Goal: Task Accomplishment & Management: Manage account settings

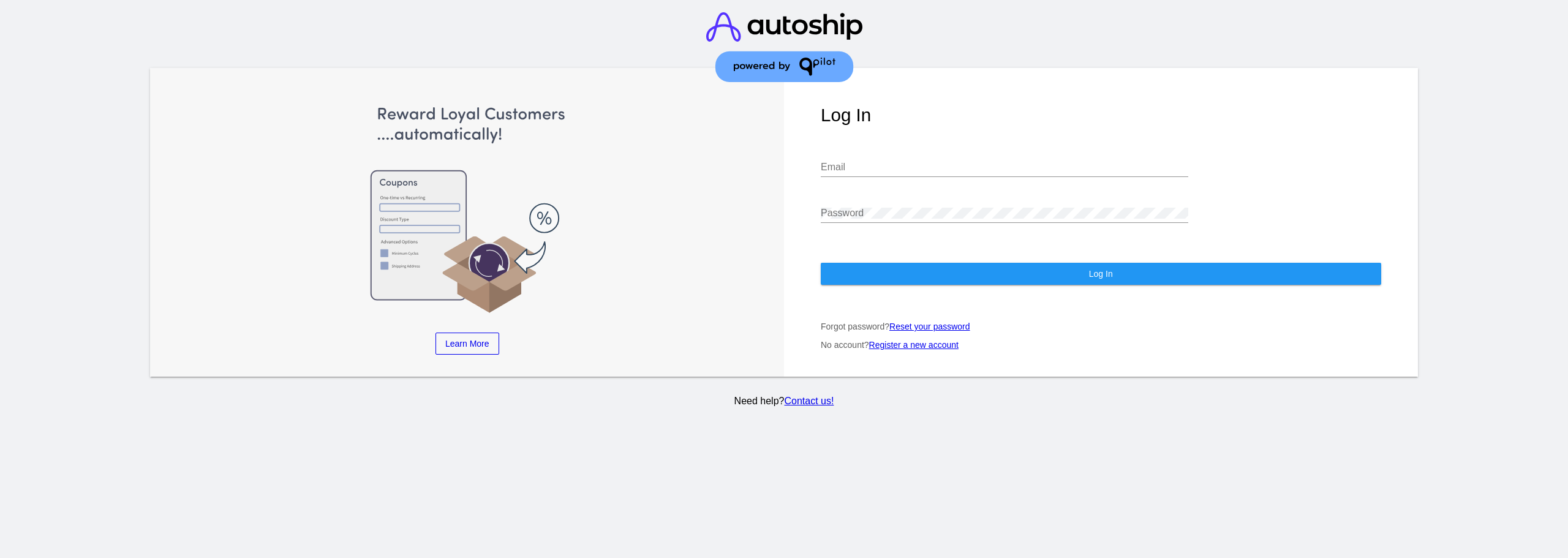
type input "[PERSON_NAME][EMAIL_ADDRESS][DOMAIN_NAME]"
click at [1099, 269] on span "Log In" at bounding box center [1101, 273] width 24 height 10
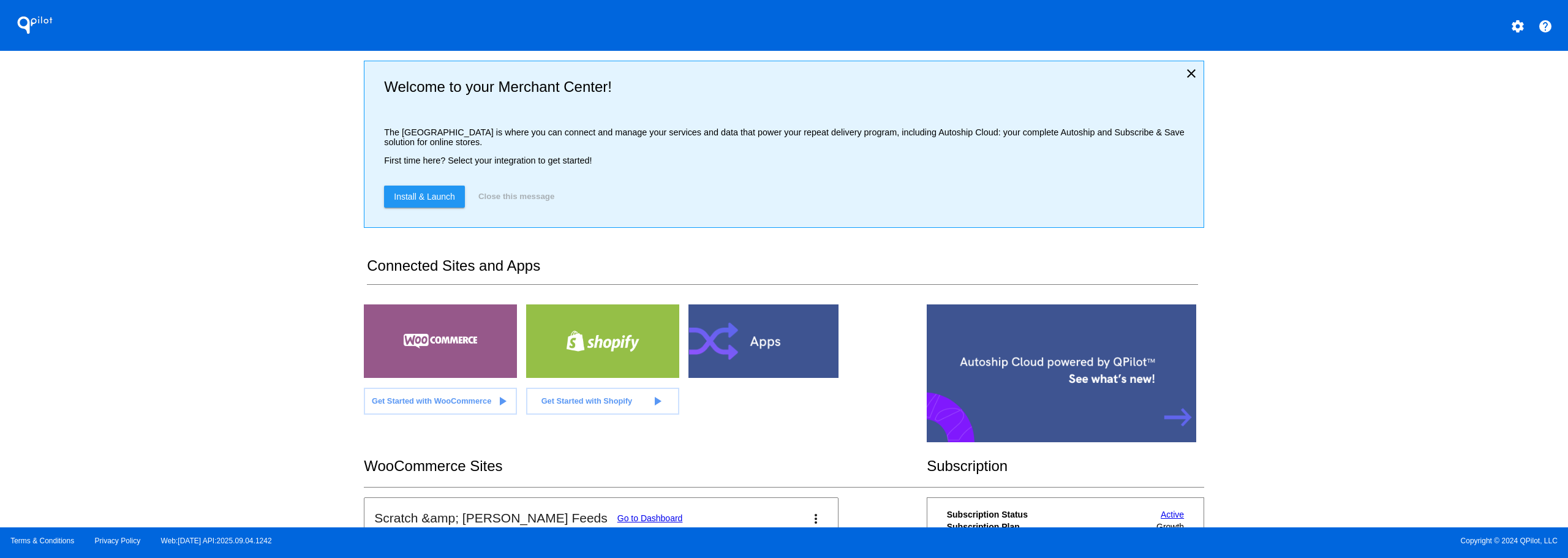
click at [320, 248] on div "QPilot settings help Welcome to your Merchant Center! The [GEOGRAPHIC_DATA] is …" at bounding box center [784, 264] width 1568 height 527
click at [1184, 77] on mat-icon "close" at bounding box center [1191, 73] width 15 height 15
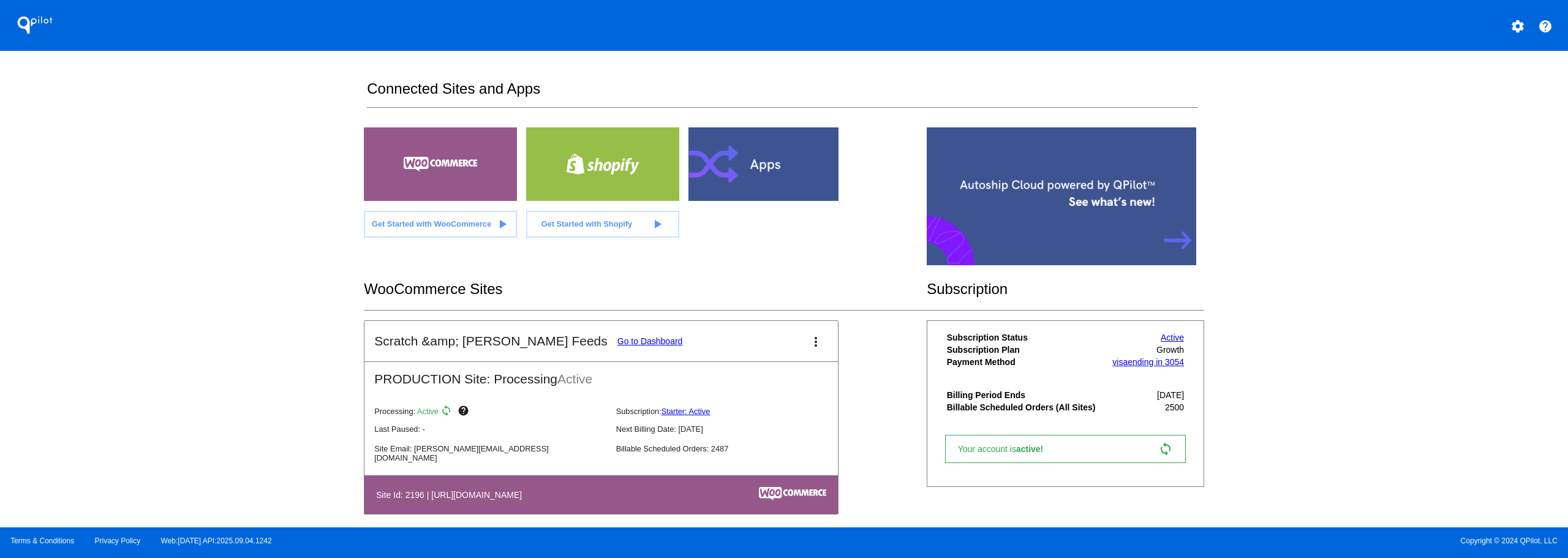
click at [618, 341] on link "Go to Dashboard" at bounding box center [650, 341] width 66 height 10
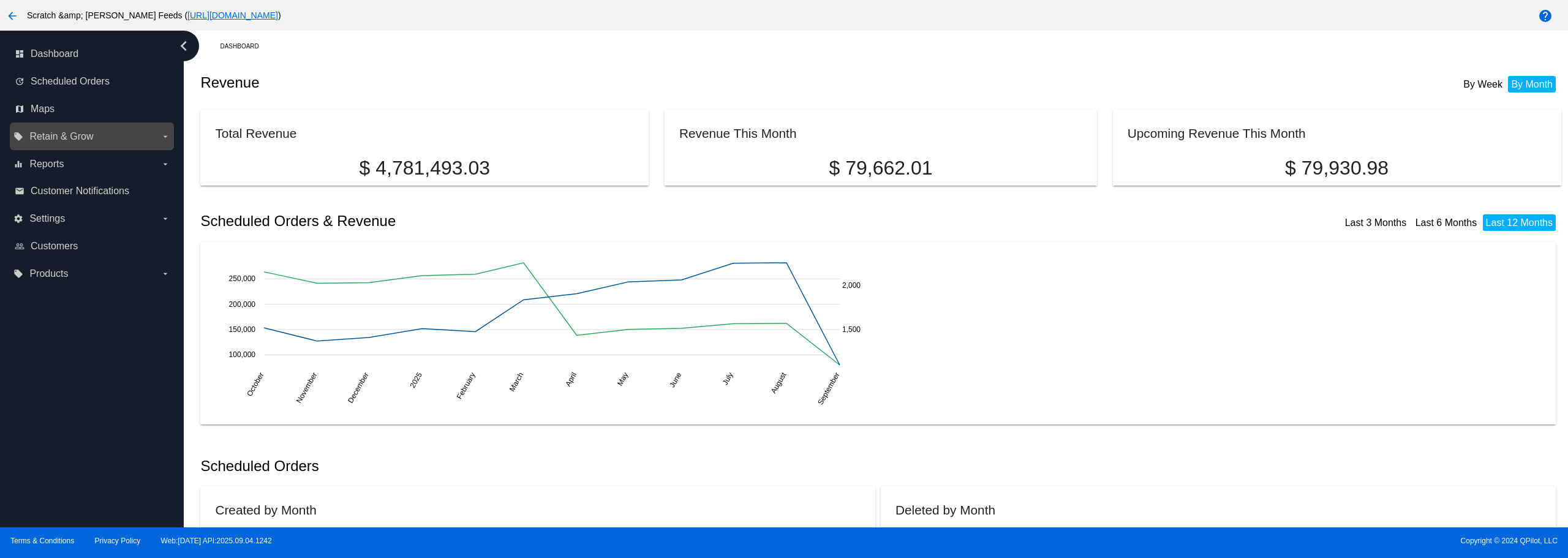
click at [41, 135] on span "Retain & Grow" at bounding box center [61, 136] width 64 height 11
click at [0, 0] on input "local_offer Retain & Grow arrow_drop_down" at bounding box center [0, 0] width 0 height 0
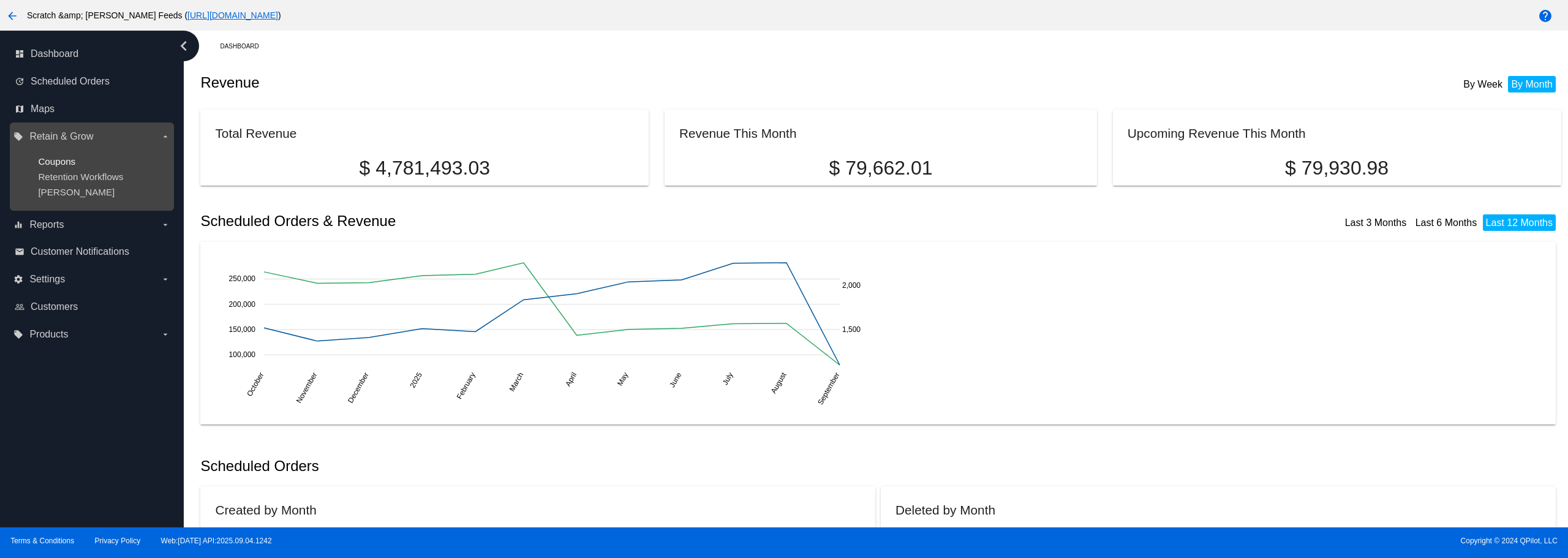
click at [49, 156] on span "Coupons" at bounding box center [57, 161] width 38 height 10
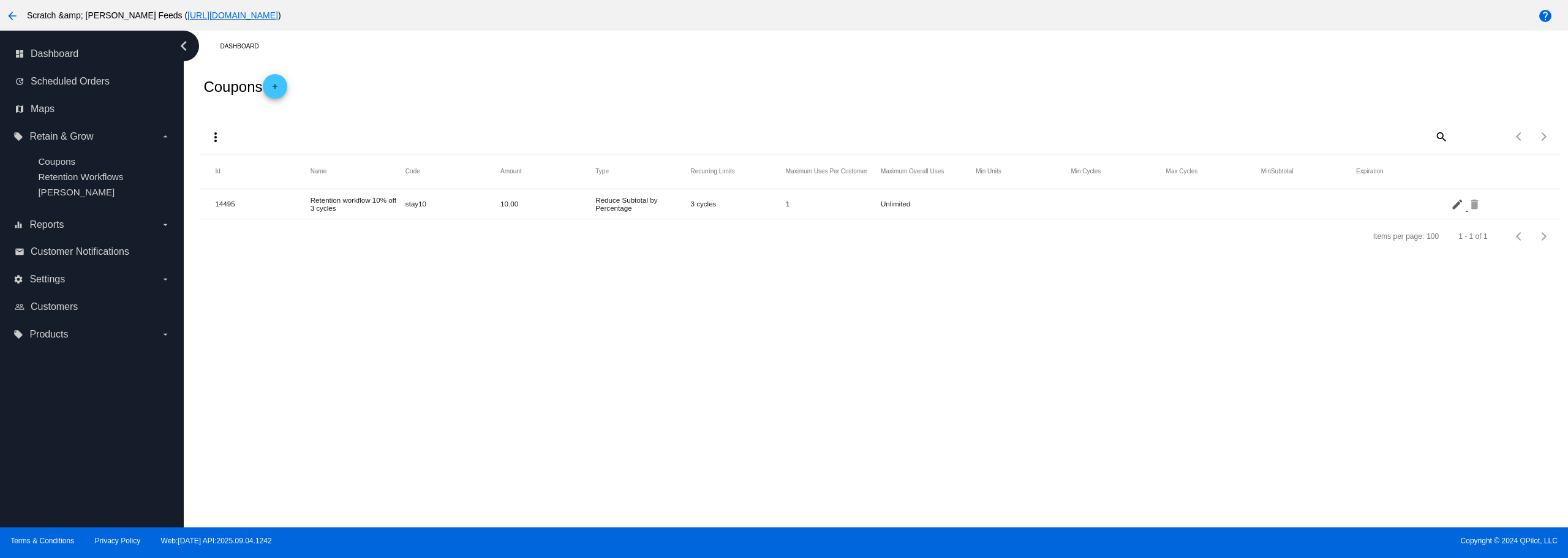
click at [1458, 205] on mat-icon "edit" at bounding box center [1458, 203] width 15 height 19
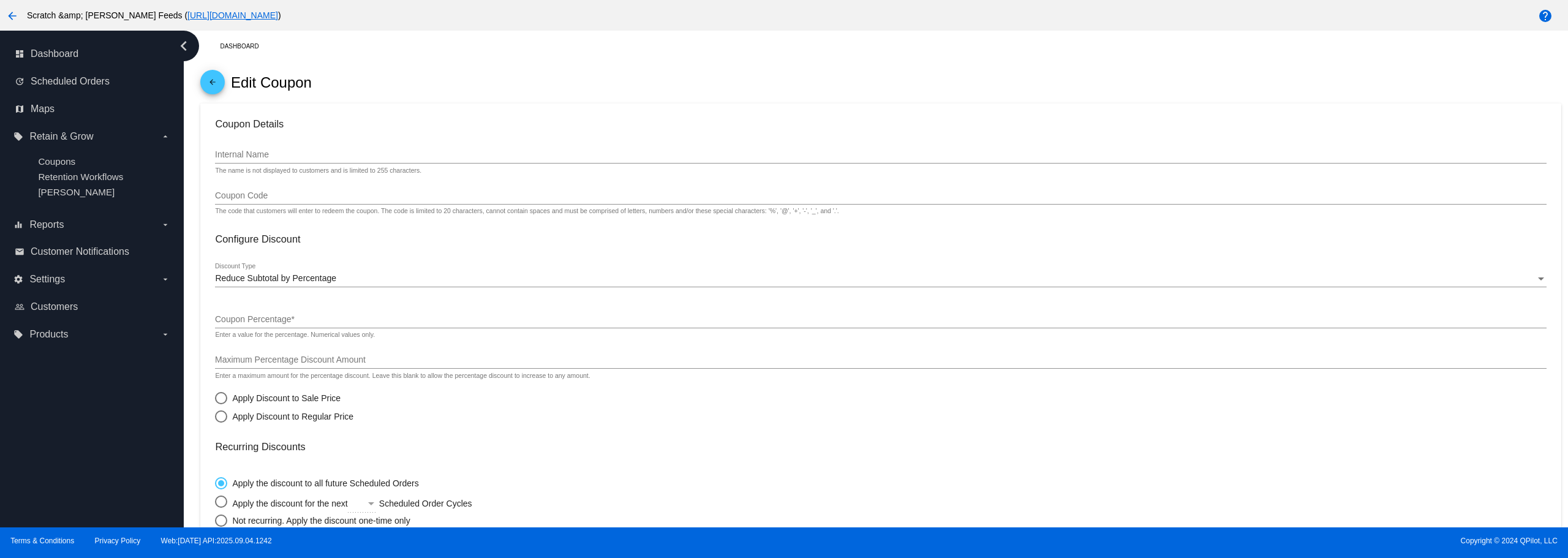
type input "Retention workflow 10% off 3 cycles"
type input "stay10"
type input "10"
radio input "true"
radio input "false"
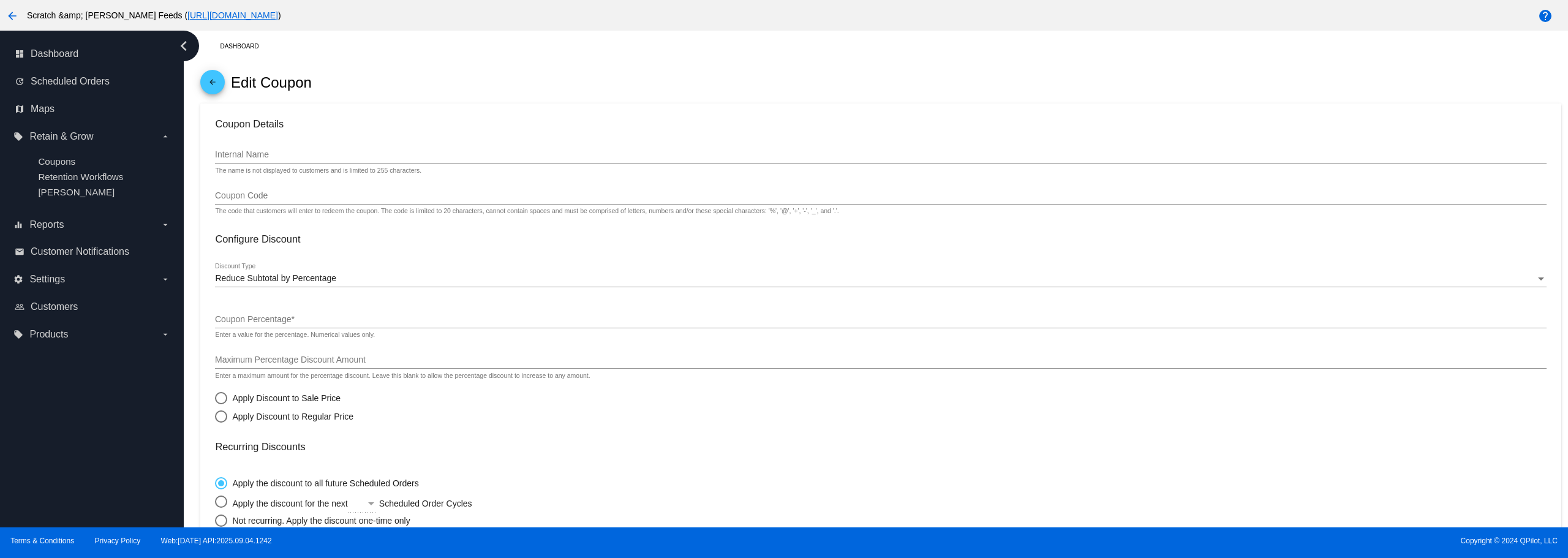
radio input "true"
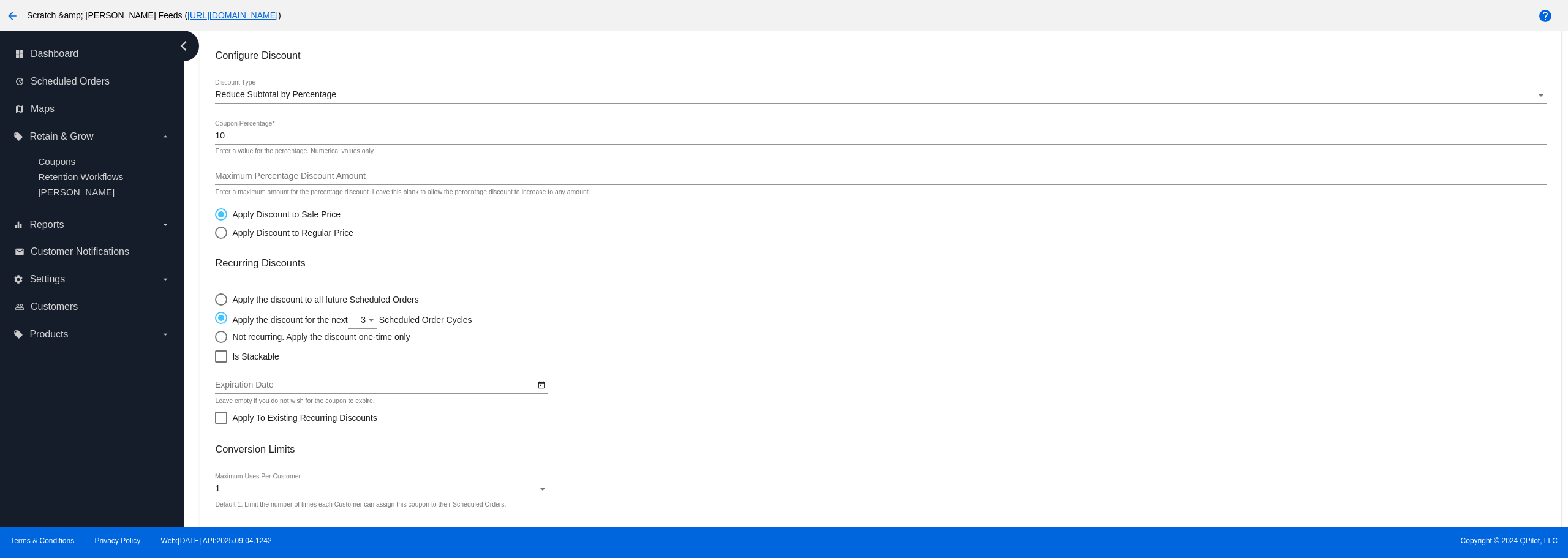
scroll to position [123, 0]
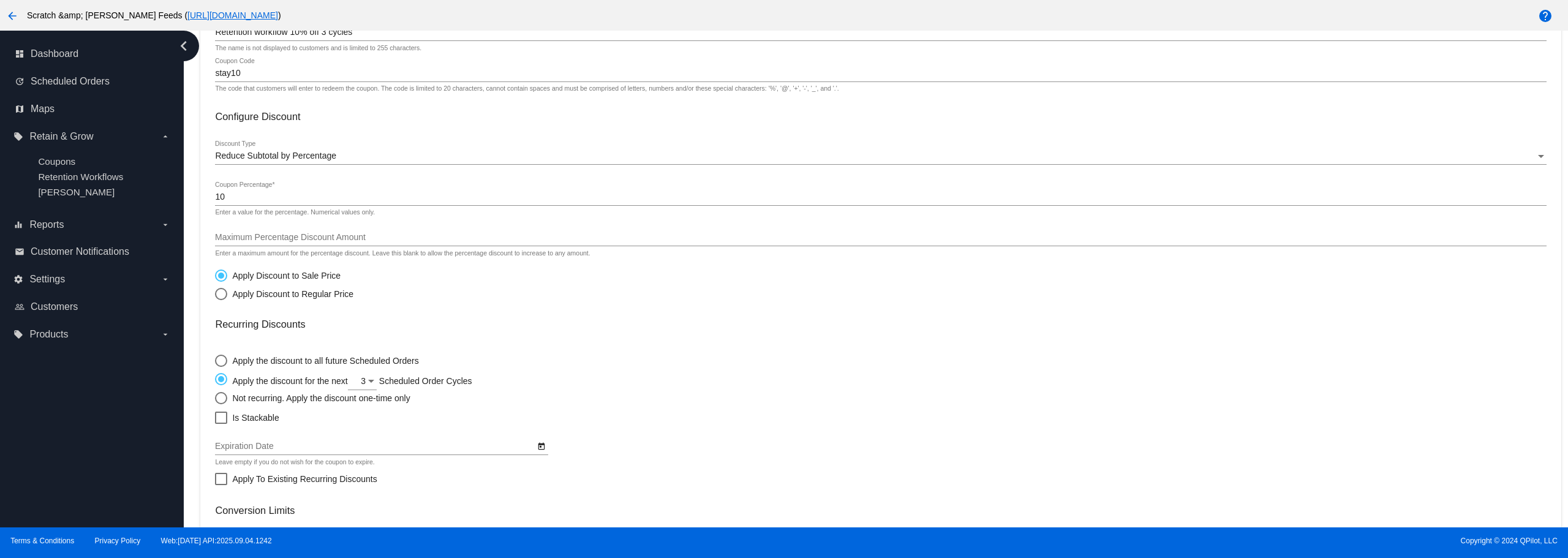
click at [221, 294] on div "Select an option" at bounding box center [221, 294] width 12 height 12
click at [215, 294] on input "Apply Discount to Regular Price" at bounding box center [214, 294] width 1 height 1
radio input "true"
click at [224, 274] on div "Select an option" at bounding box center [221, 275] width 12 height 12
click at [215, 275] on input "Apply Discount to Sale Price" at bounding box center [214, 275] width 1 height 1
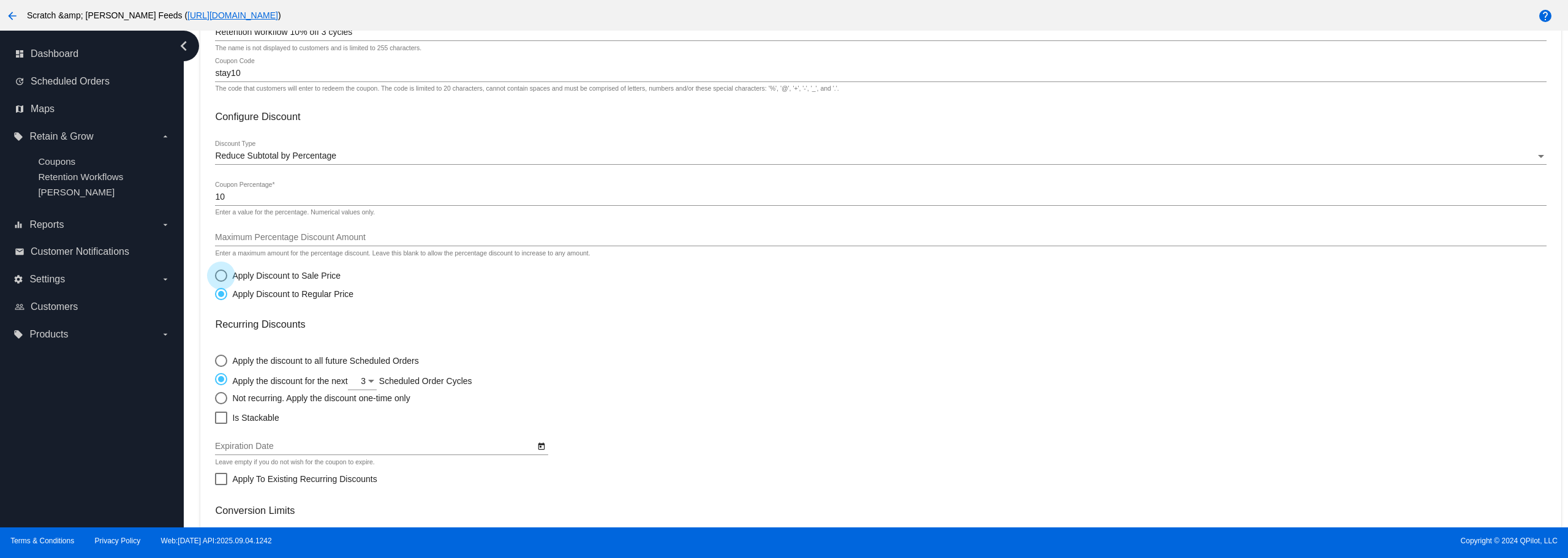
radio input "true"
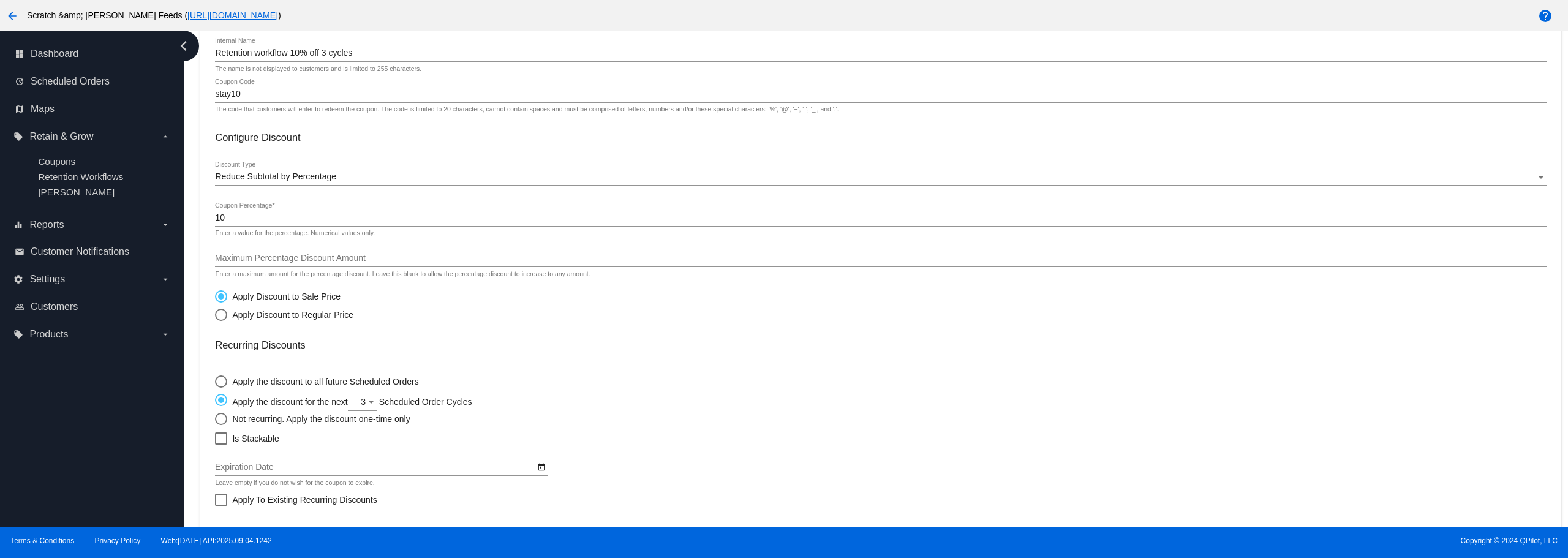
scroll to position [101, 0]
